Goal: Find specific page/section: Find specific page/section

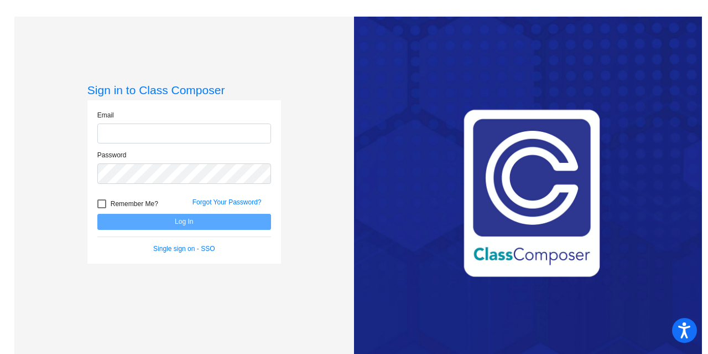
type input "[EMAIL_ADDRESS][DOMAIN_NAME]"
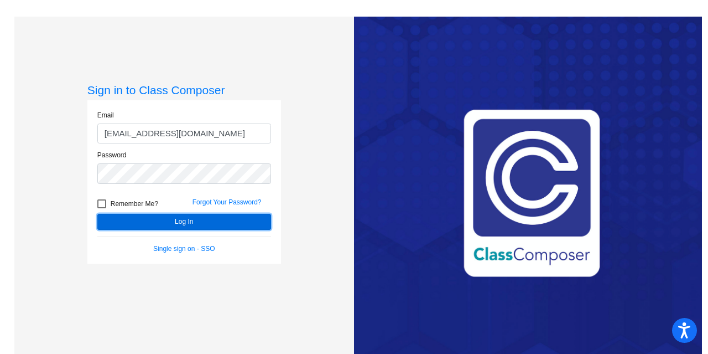
click at [129, 225] on button "Log In" at bounding box center [184, 222] width 174 height 16
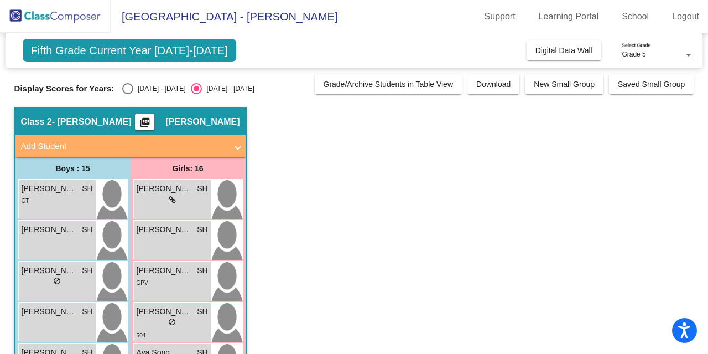
click at [127, 87] on div "Select an option" at bounding box center [127, 88] width 11 height 11
click at [127, 94] on input "[DATE] - [DATE]" at bounding box center [127, 94] width 1 height 1
radio input "true"
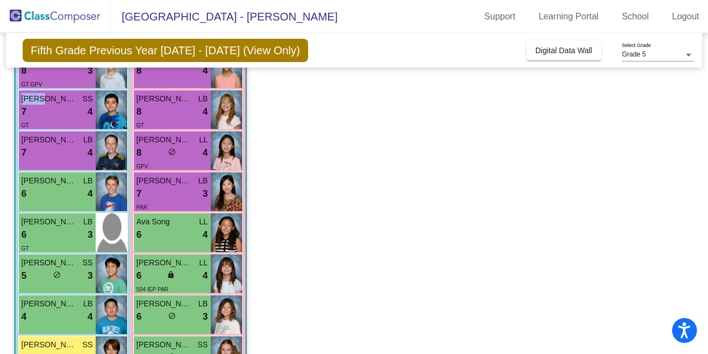
scroll to position [158, 0]
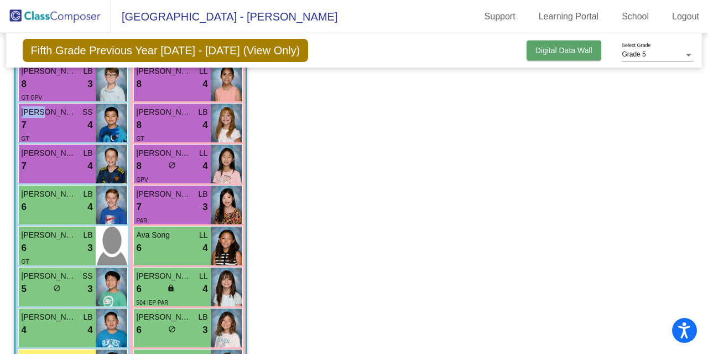
click at [565, 48] on span "Digital Data Wall" at bounding box center [564, 50] width 57 height 9
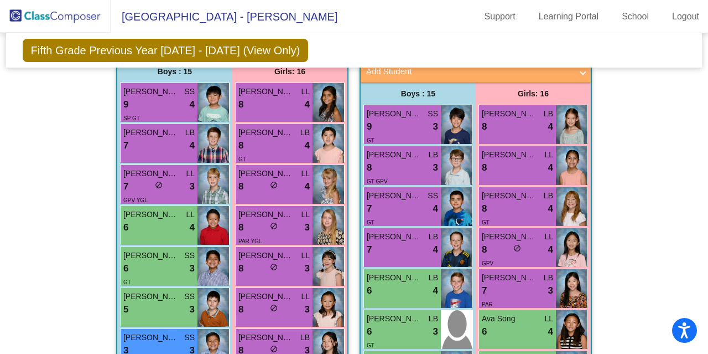
scroll to position [1379, 0]
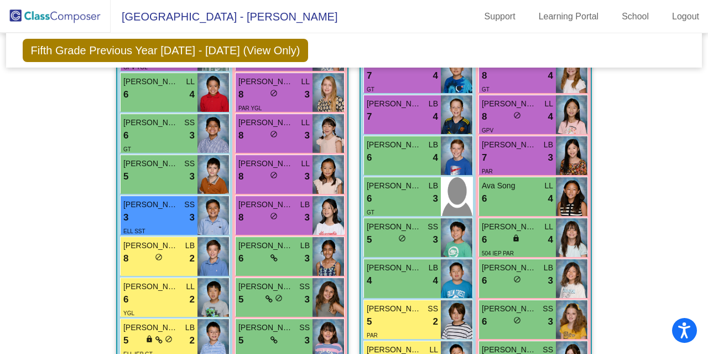
scroll to position [386, 0]
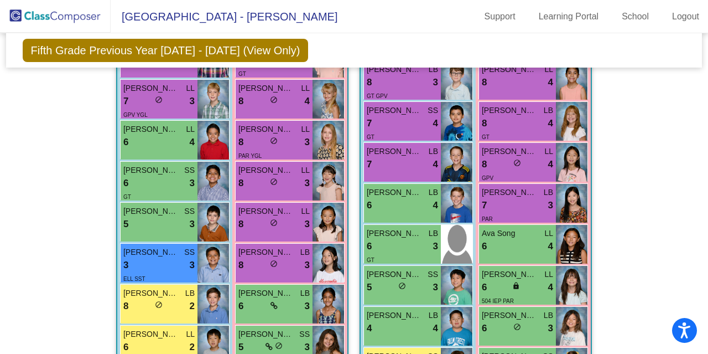
scroll to position [55, 0]
